Goal: Communication & Community: Answer question/provide support

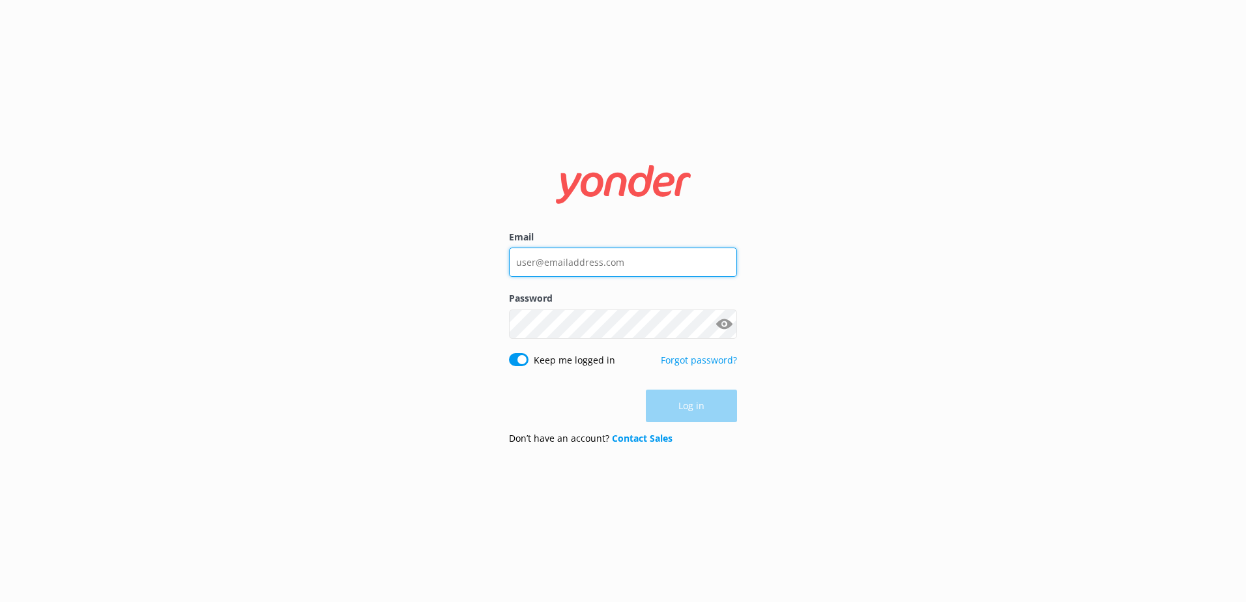
type input "[PERSON_NAME][EMAIL_ADDRESS][DOMAIN_NAME]"
click at [685, 415] on div "Log in" at bounding box center [623, 406] width 228 height 33
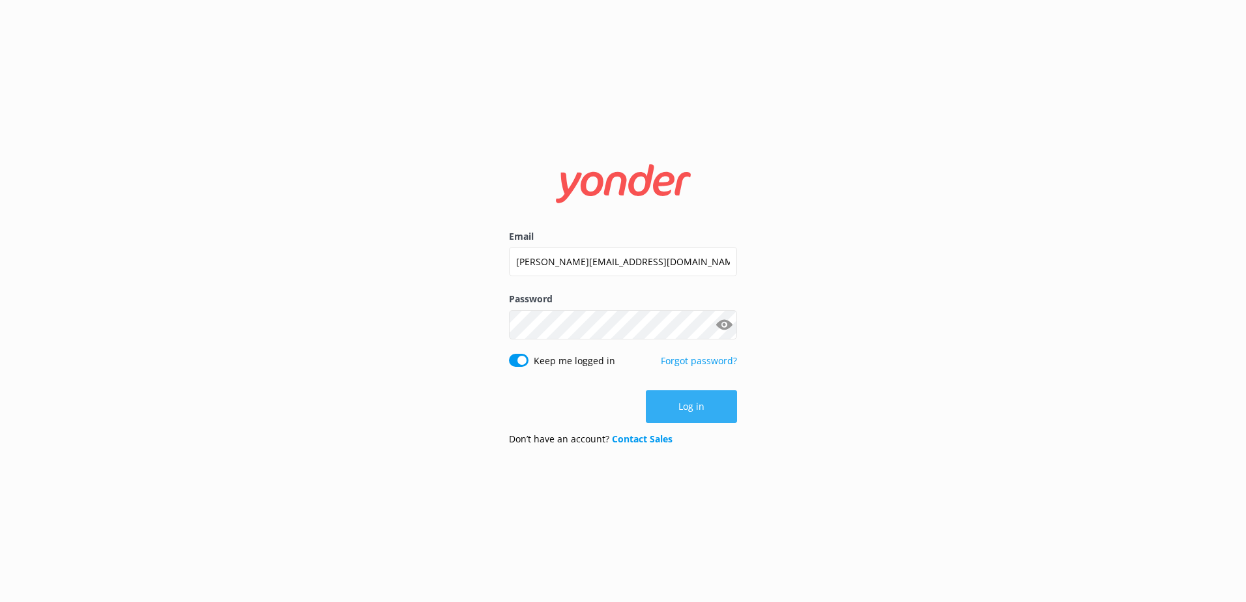
click at [684, 402] on button "Log in" at bounding box center [691, 406] width 91 height 33
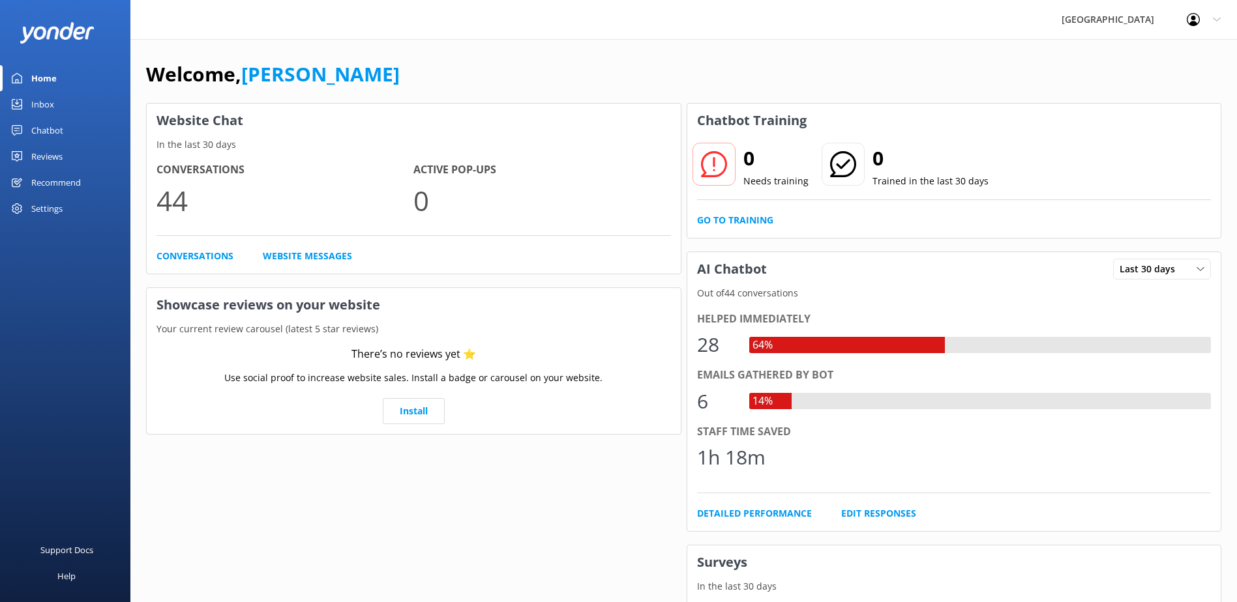
click at [41, 101] on div "Inbox" at bounding box center [42, 104] width 23 height 26
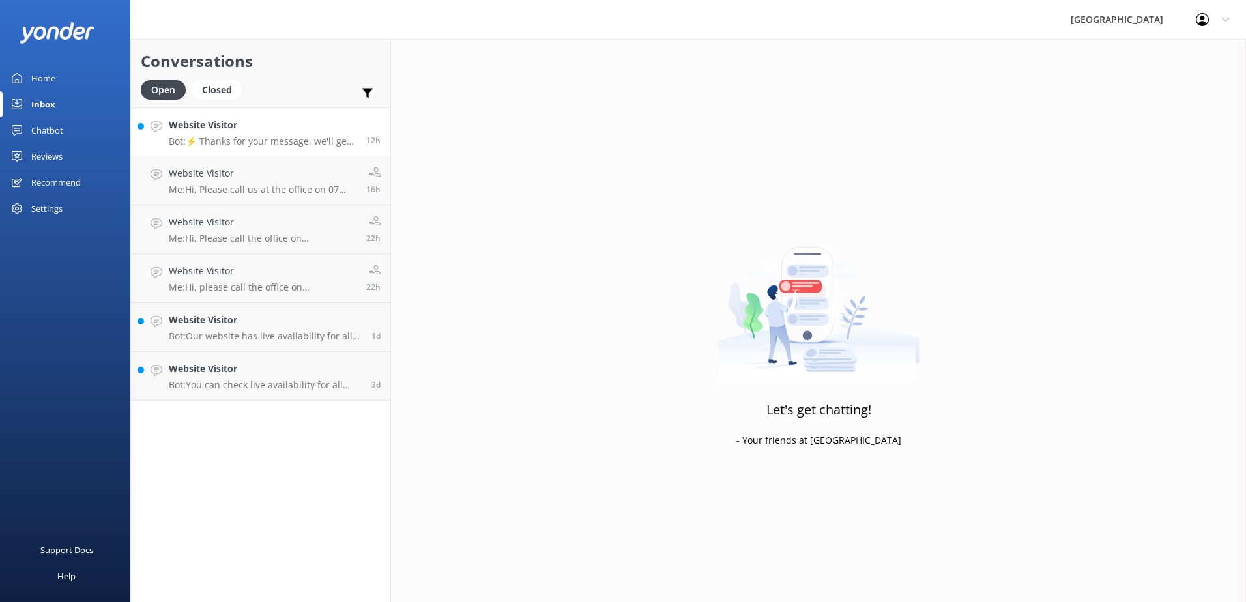
click at [257, 125] on h4 "Website Visitor" at bounding box center [263, 125] width 188 height 14
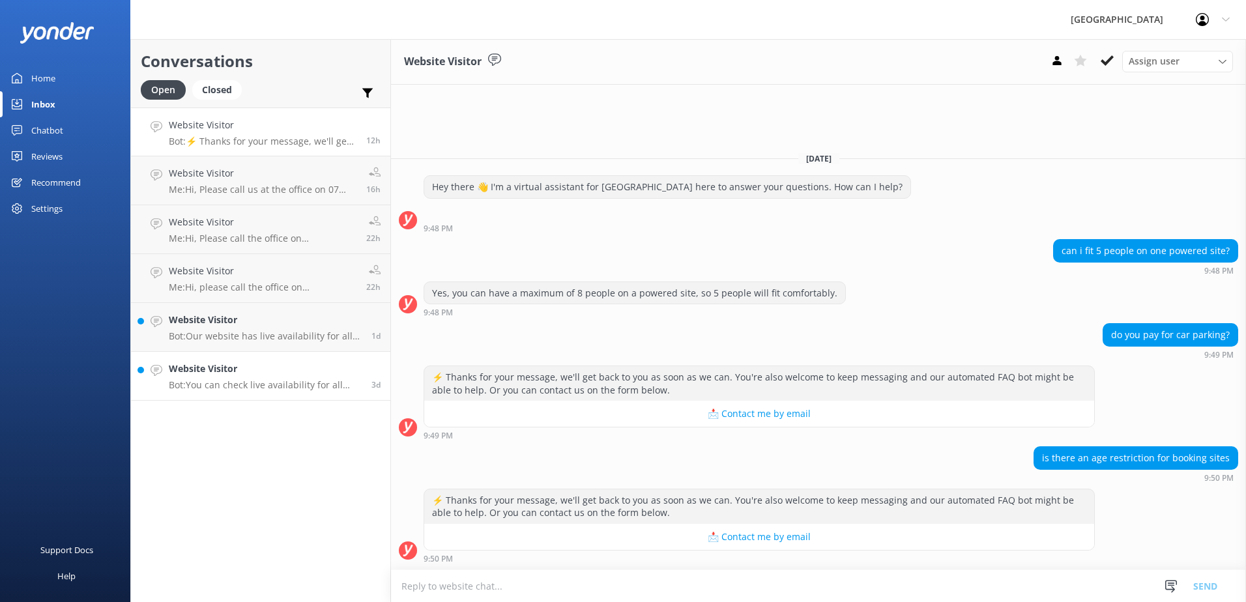
click at [254, 384] on p "Bot: You can check live availability for all accommodation options on our websi…" at bounding box center [265, 385] width 193 height 12
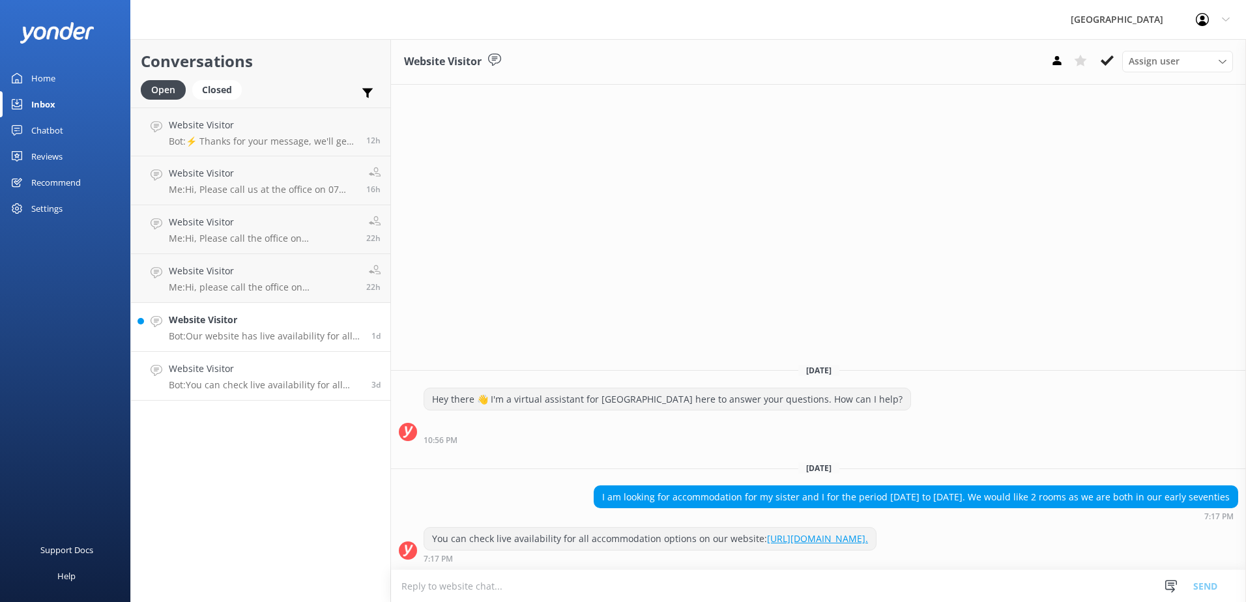
click at [248, 326] on h4 "Website Visitor" at bounding box center [265, 320] width 193 height 14
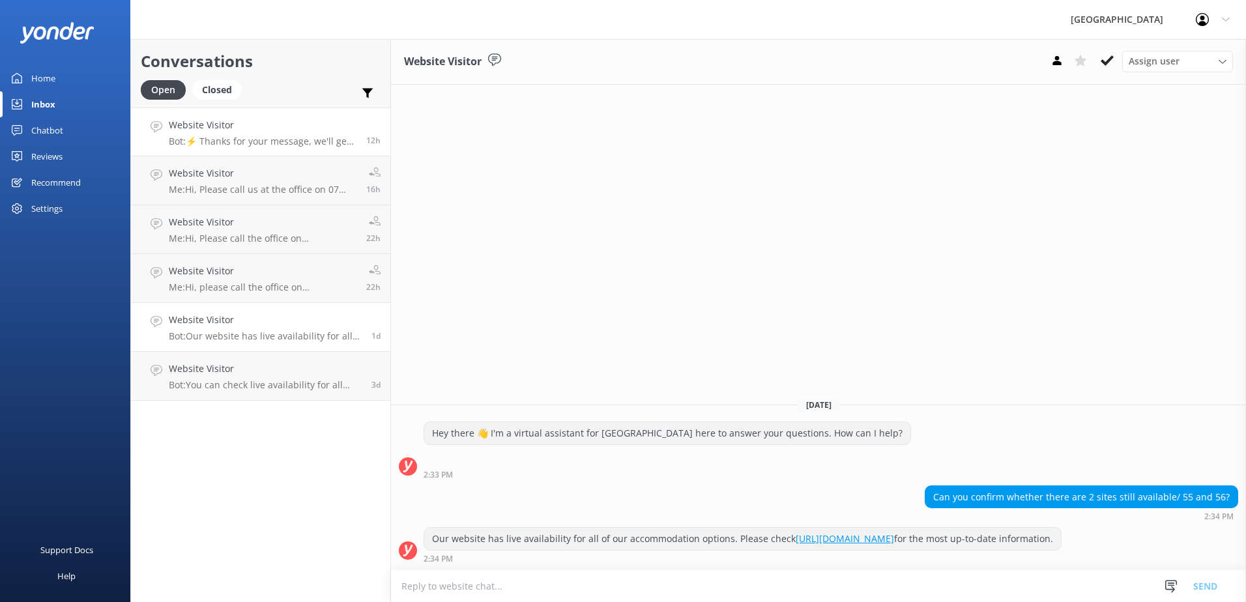
click at [220, 134] on div "Website Visitor Bot: ⚡ Thanks for your message, we'll get back to you as soon a…" at bounding box center [263, 132] width 188 height 28
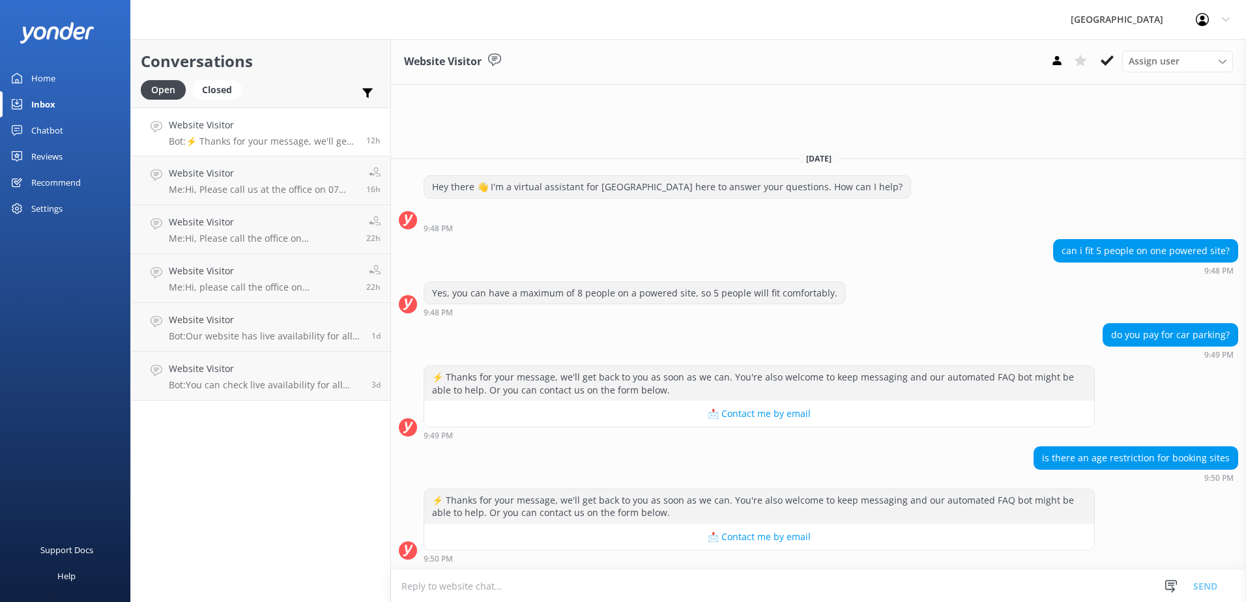
click at [508, 580] on textarea at bounding box center [818, 586] width 855 height 32
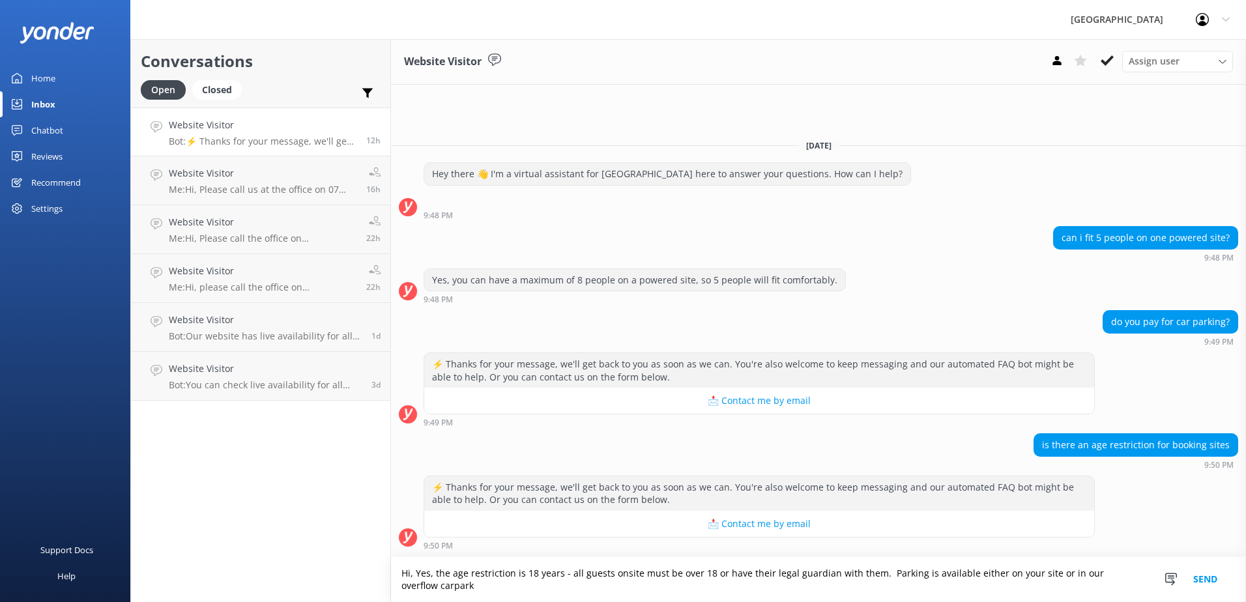
click at [706, 572] on textarea "Hi, Yes, the age restriction is 18 years - all guests onsite must be over 18 or…" at bounding box center [818, 579] width 855 height 45
click at [502, 586] on textarea "Hi, Yes, the age restriction is 18 years - all guests onsite must be over 18 (I…" at bounding box center [818, 579] width 855 height 45
type textarea "Hi, Yes, the age restriction is 18 years - all guests onsite must be over 18 (I…"
click at [1201, 580] on button "Send" at bounding box center [1205, 579] width 49 height 45
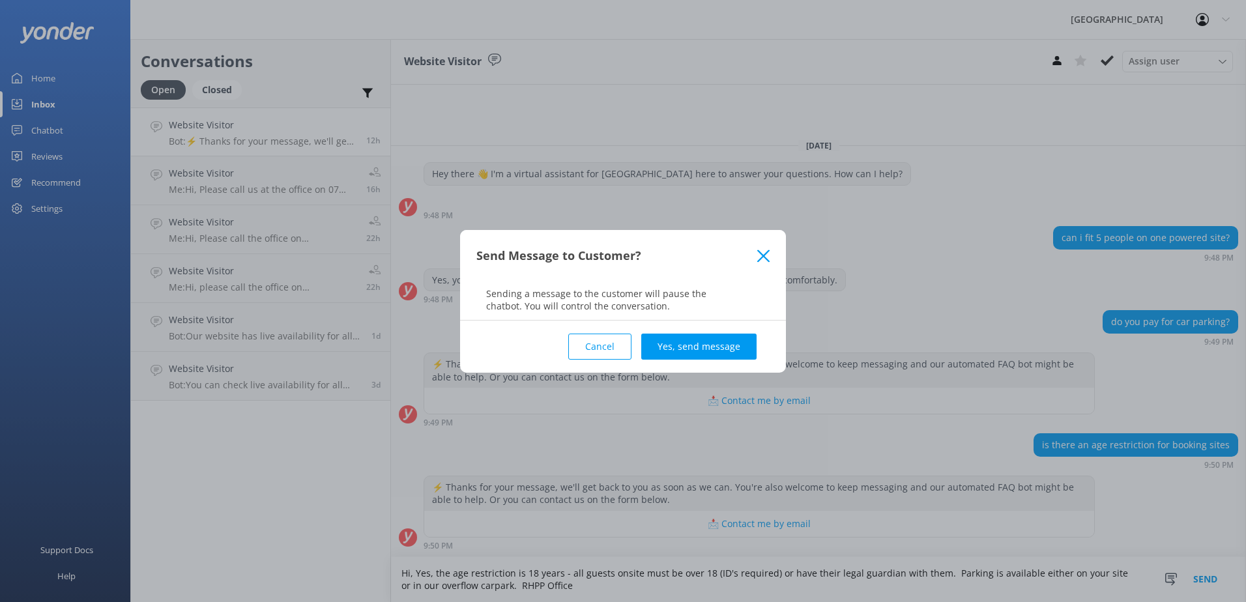
drag, startPoint x: 715, startPoint y: 353, endPoint x: 721, endPoint y: 361, distance: 9.8
click at [716, 353] on button "Yes, send message" at bounding box center [698, 347] width 115 height 26
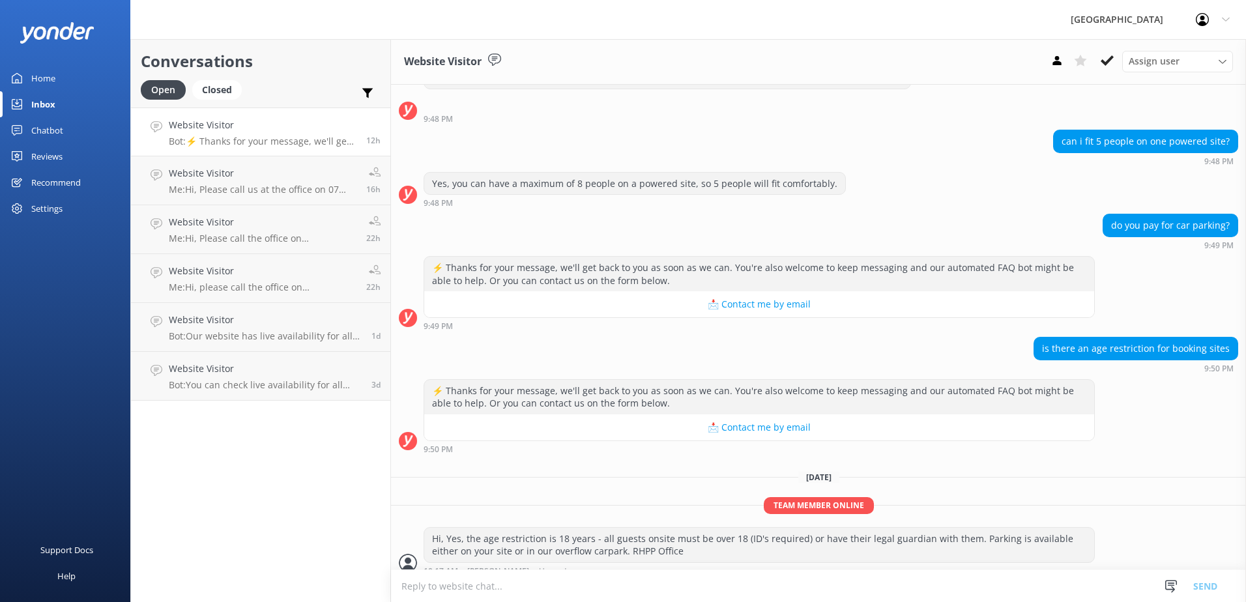
scroll to position [65, 0]
